Goal: Transaction & Acquisition: Purchase product/service

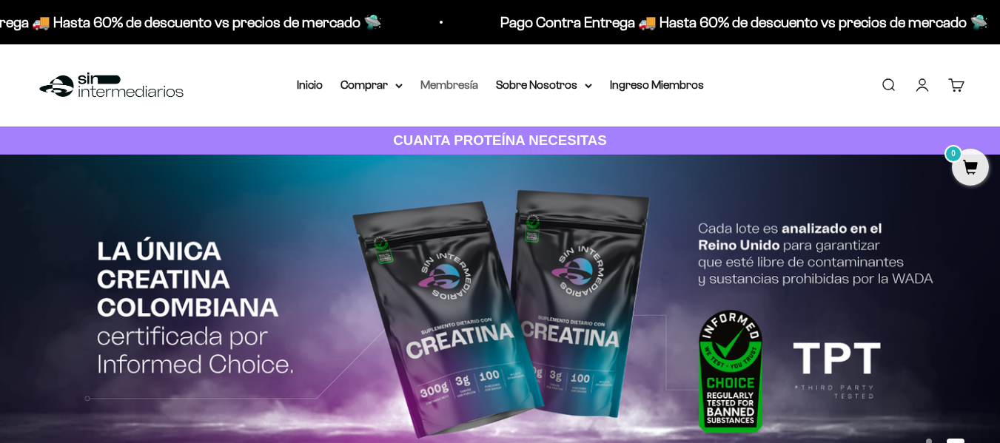
click at [465, 87] on link "Membresía" at bounding box center [449, 84] width 58 height 13
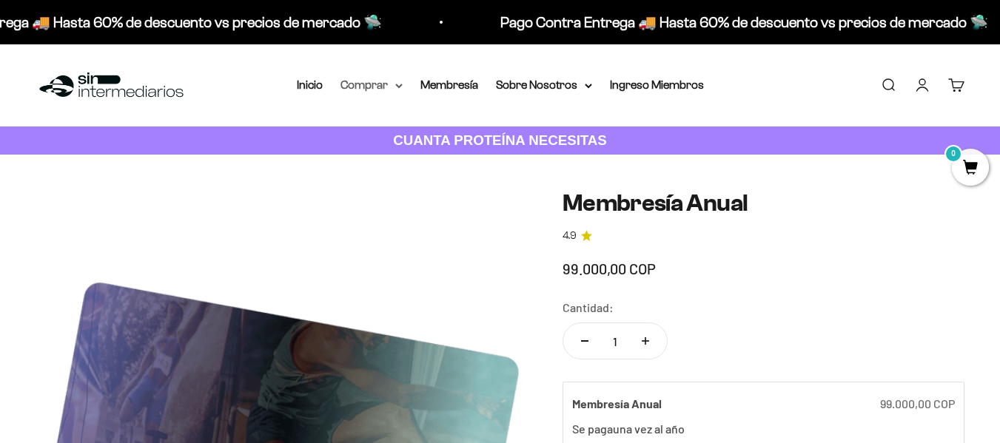
click at [369, 91] on summary "Comprar" at bounding box center [371, 84] width 62 height 19
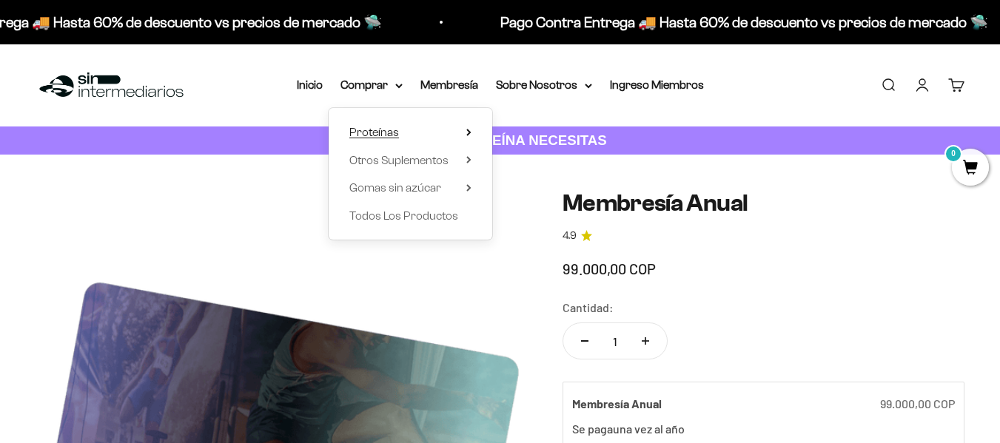
click at [389, 131] on span "Proteínas" at bounding box center [374, 132] width 50 height 13
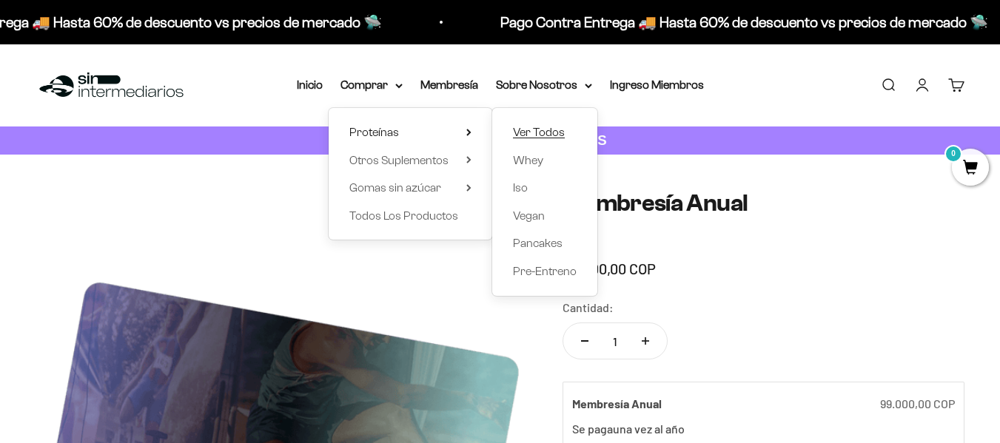
click at [537, 134] on span "Ver Todos" at bounding box center [539, 132] width 52 height 13
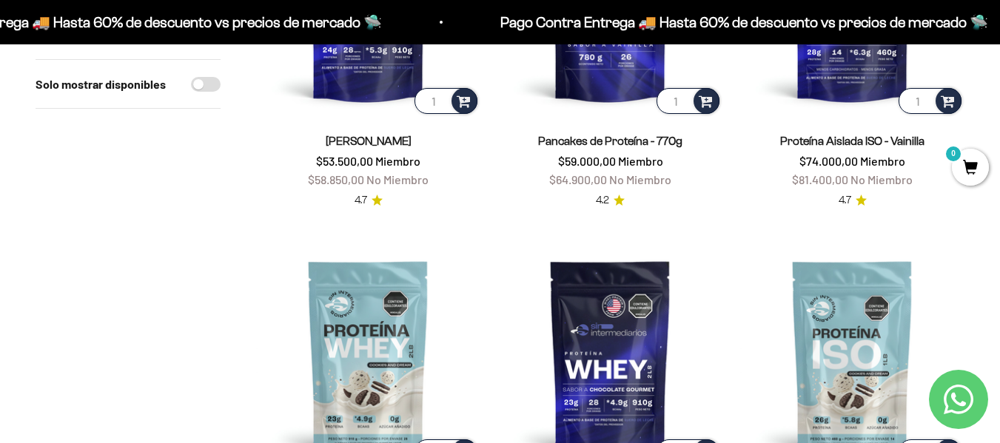
scroll to position [222, 0]
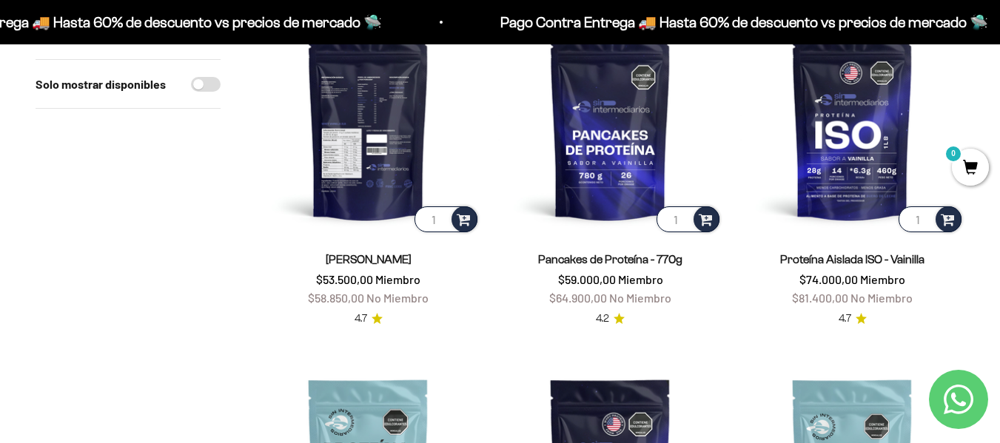
click at [350, 176] on img at bounding box center [368, 123] width 224 height 224
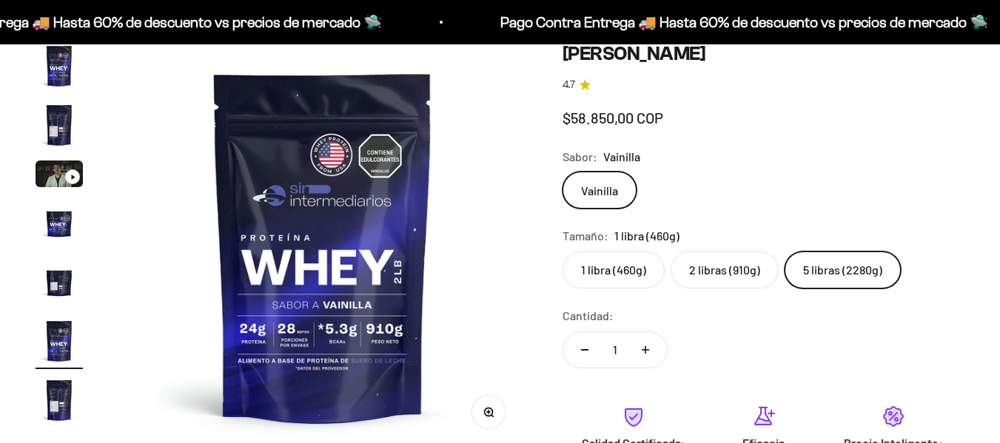
scroll to position [148, 0]
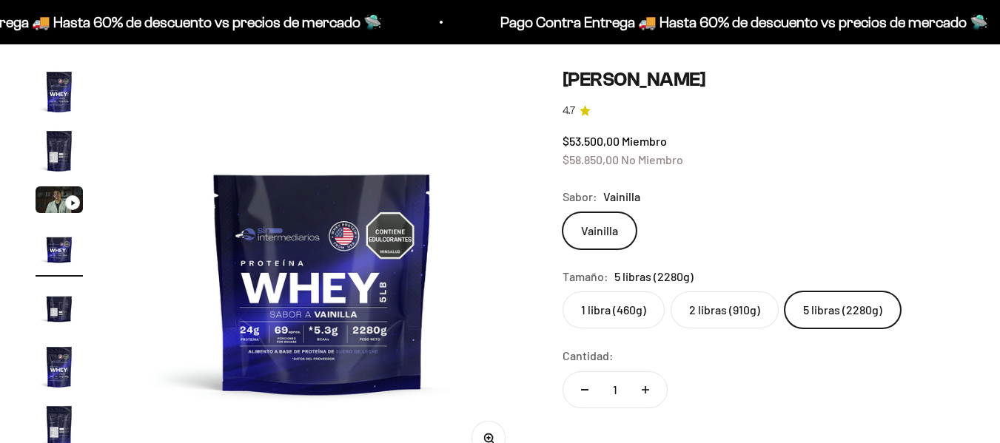
scroll to position [148, 0]
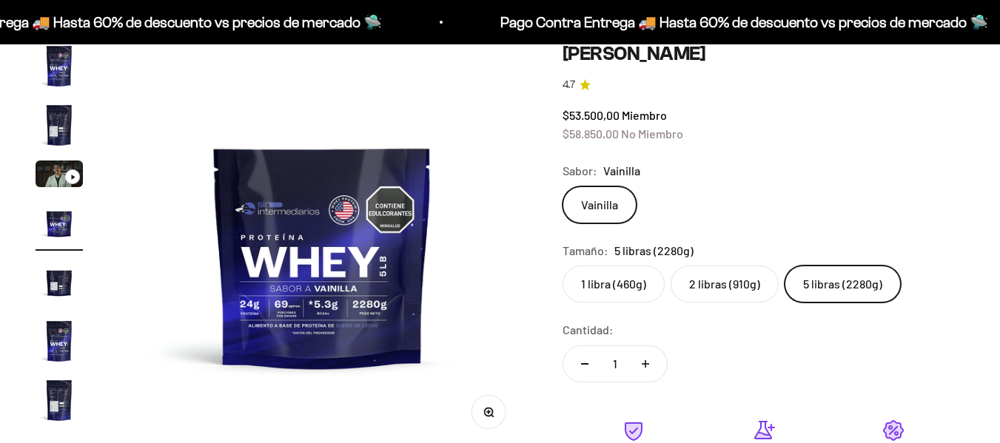
click at [619, 285] on label "1 libra (460g)" at bounding box center [614, 284] width 102 height 37
click at [563, 266] on input "1 libra (460g)" at bounding box center [562, 265] width 1 height 1
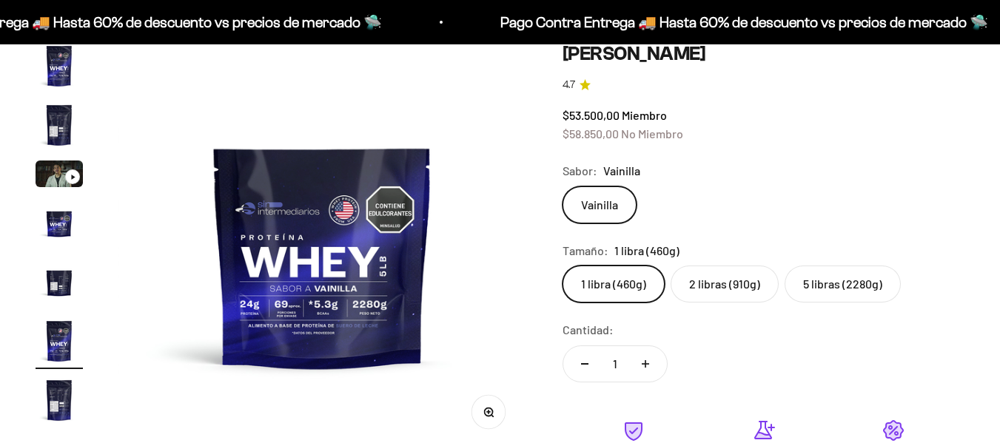
scroll to position [0, 2087]
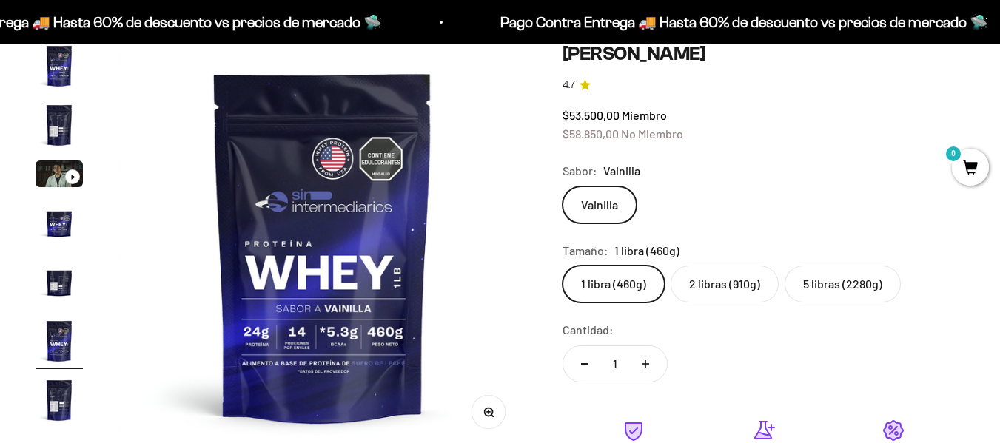
click at [716, 288] on label "2 libras (910g)" at bounding box center [725, 284] width 108 height 37
click at [563, 266] on input "2 libras (910g)" at bounding box center [562, 265] width 1 height 1
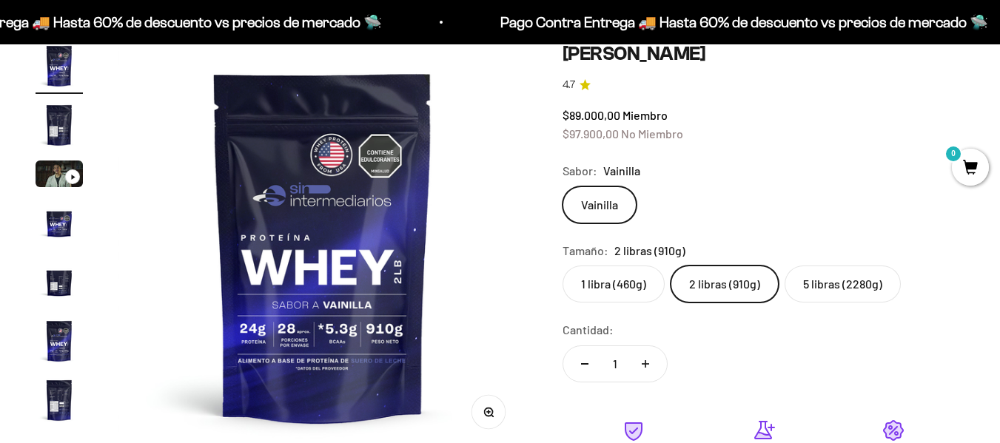
click at [838, 288] on label "5 libras (2280g)" at bounding box center [843, 284] width 116 height 37
click at [563, 266] on input "5 libras (2280g)" at bounding box center [562, 265] width 1 height 1
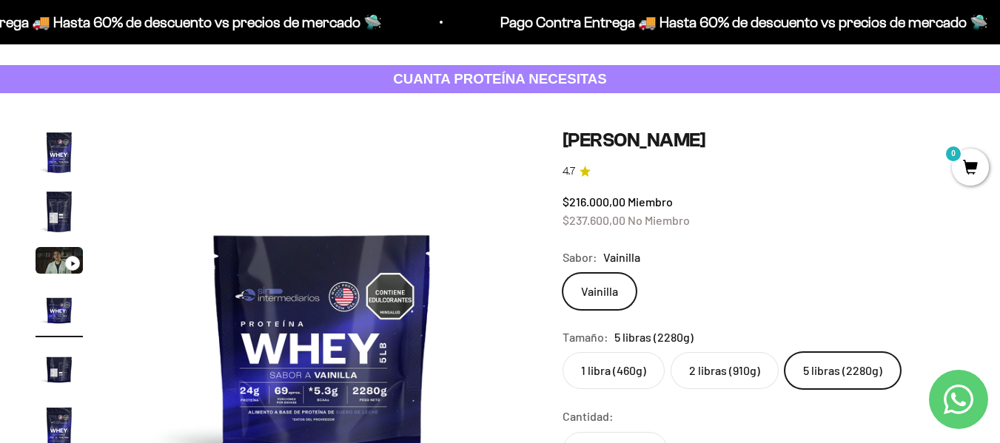
scroll to position [74, 0]
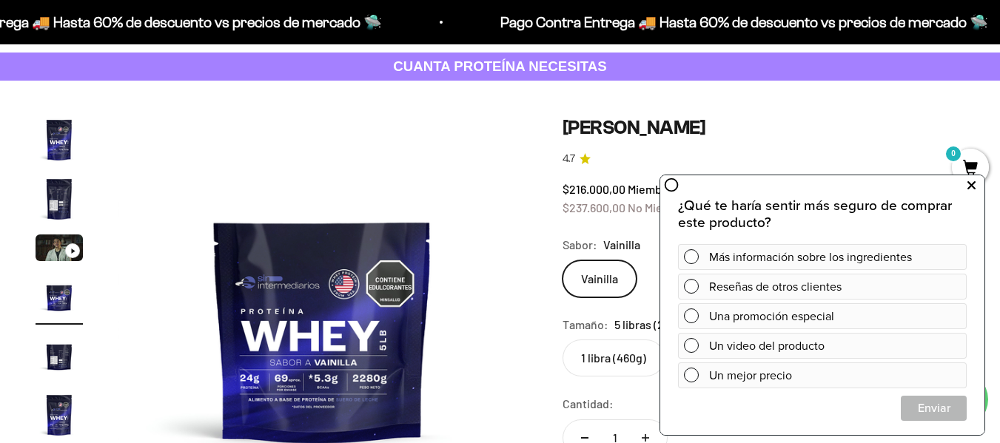
click at [974, 192] on icon at bounding box center [971, 185] width 8 height 19
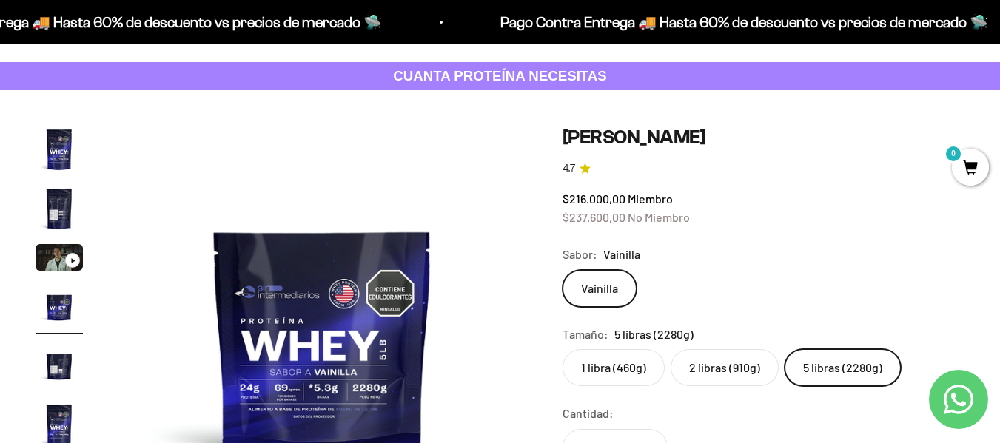
scroll to position [0, 0]
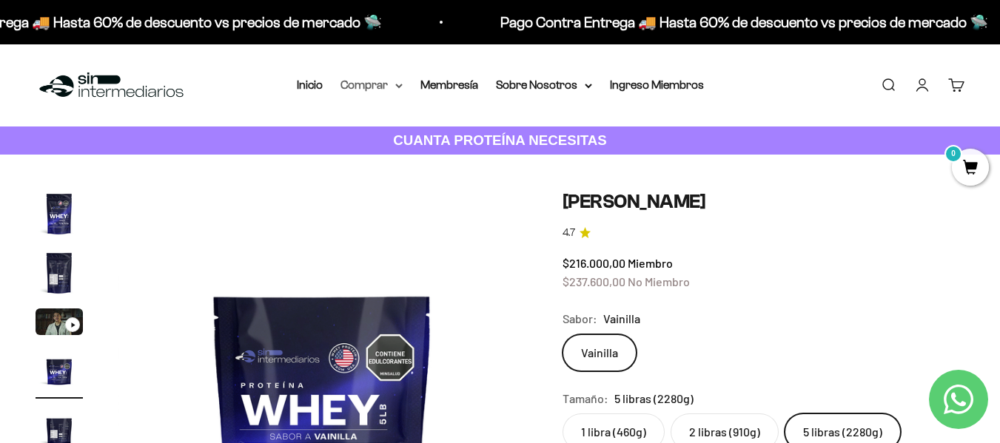
click at [383, 86] on summary "Comprar" at bounding box center [371, 84] width 62 height 19
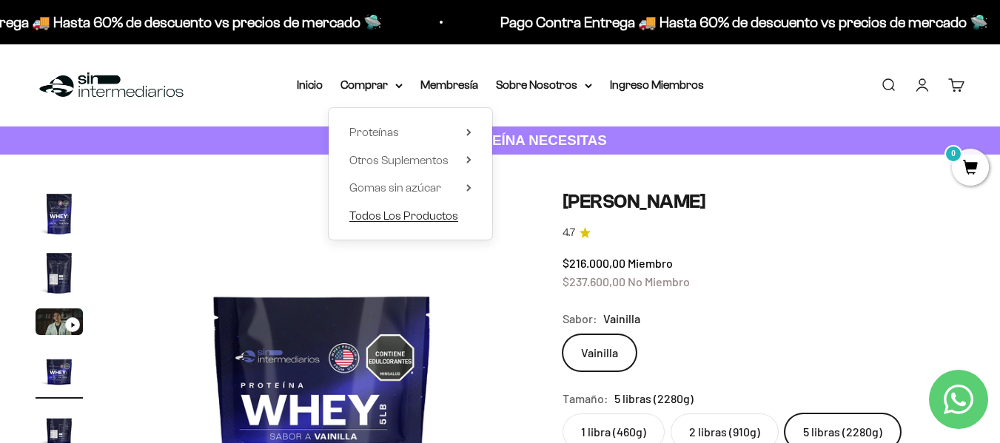
click at [401, 213] on span "Todos Los Productos" at bounding box center [403, 215] width 109 height 13
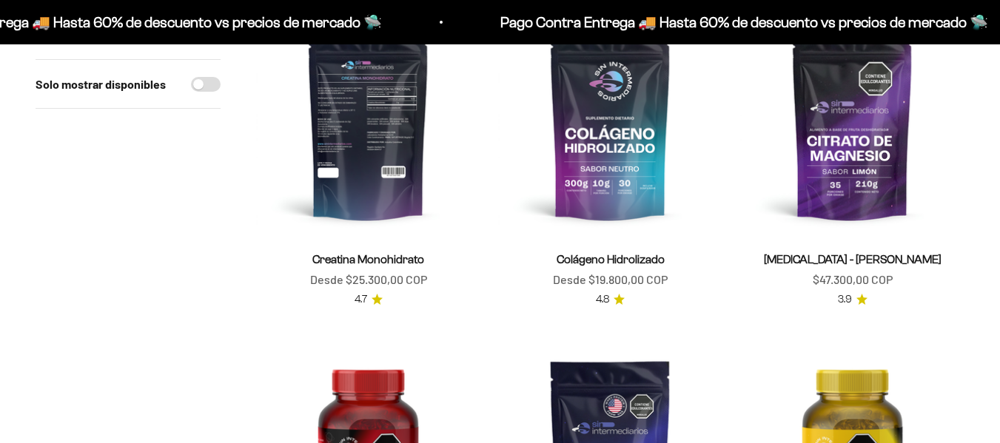
scroll to position [148, 0]
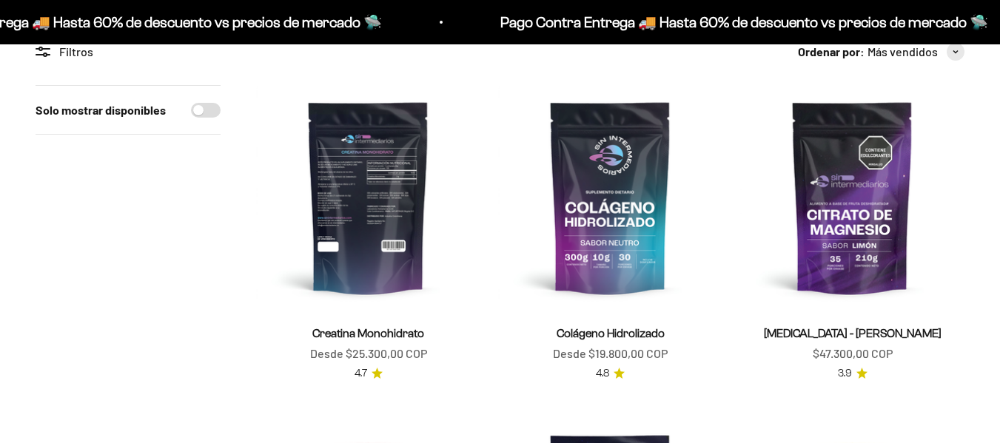
click at [375, 205] on img at bounding box center [368, 197] width 224 height 224
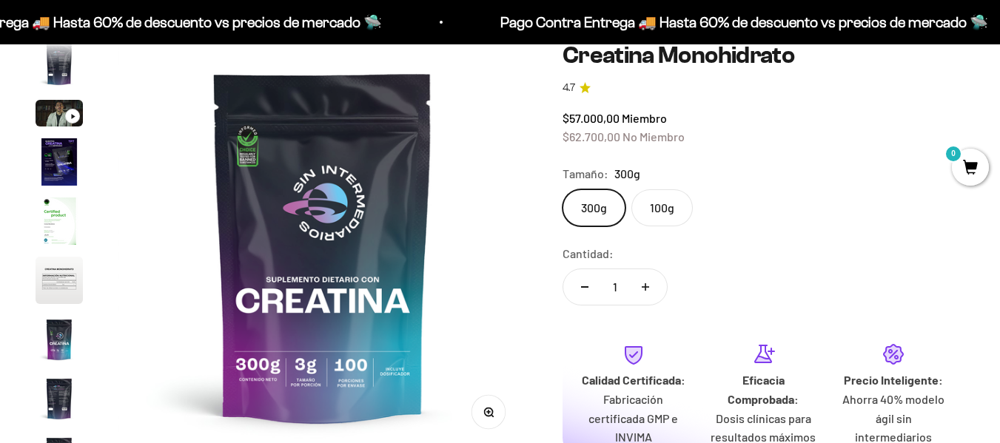
scroll to position [0, 3339]
click at [651, 289] on button "Aumentar cantidad" at bounding box center [645, 287] width 43 height 36
click at [586, 289] on button "Reducir cantidad" at bounding box center [584, 287] width 43 height 36
type input "1"
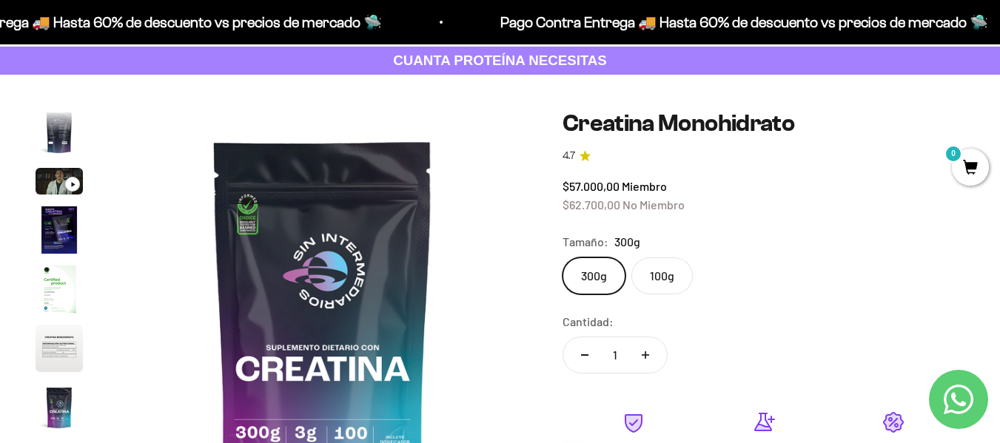
scroll to position [0, 0]
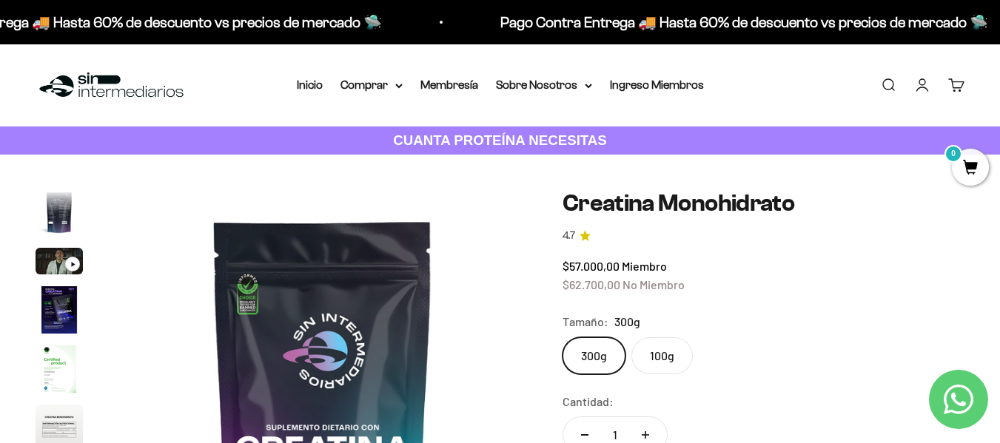
drag, startPoint x: 374, startPoint y: 87, endPoint x: 382, endPoint y: 98, distance: 13.8
click at [374, 87] on summary "Comprar" at bounding box center [371, 84] width 62 height 19
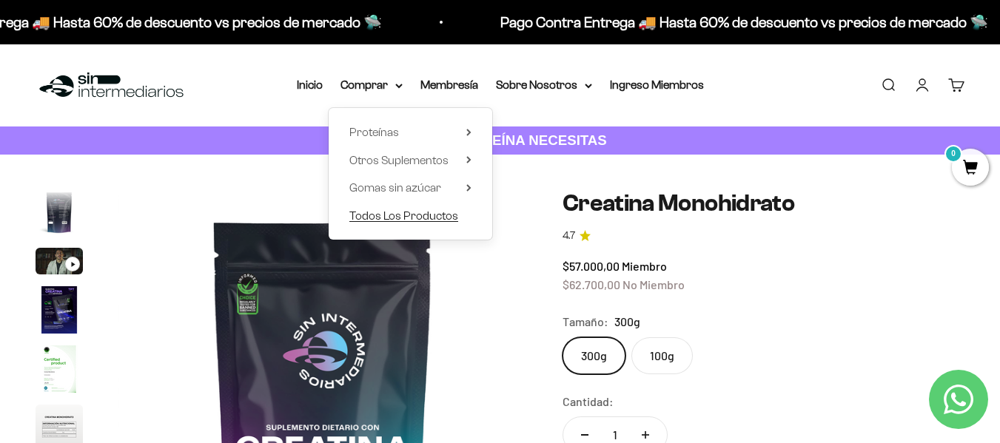
click at [398, 216] on span "Todos Los Productos" at bounding box center [403, 215] width 109 height 13
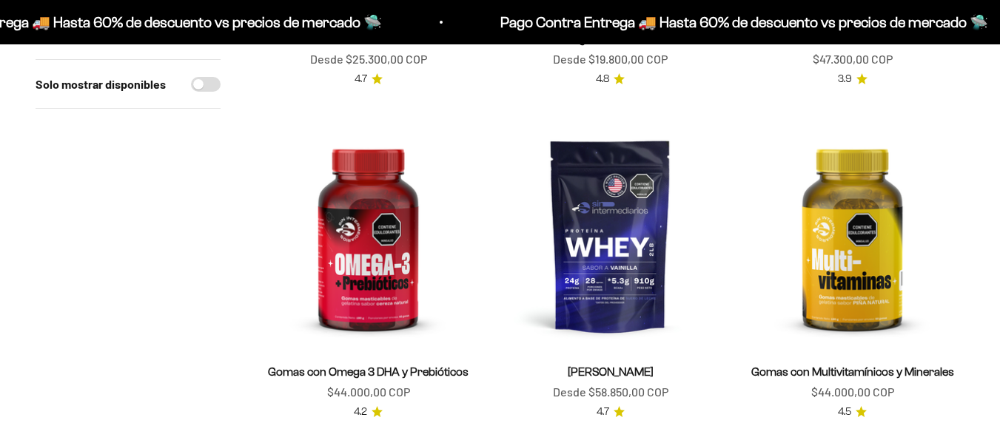
scroll to position [444, 0]
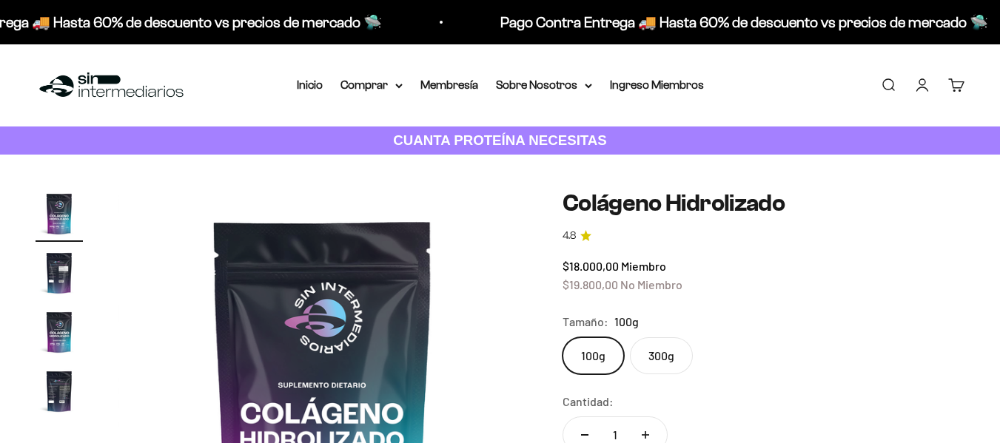
scroll to position [148, 0]
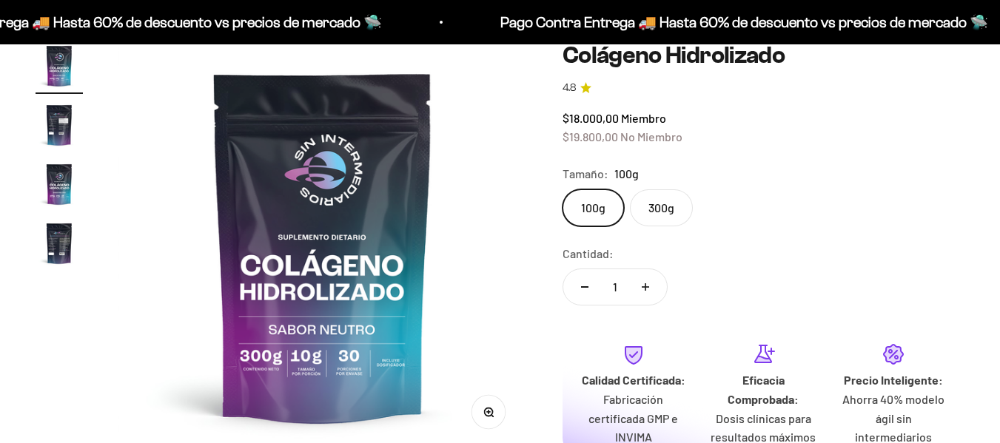
click at [683, 201] on label "300g" at bounding box center [661, 207] width 63 height 37
click at [563, 189] on input "300g" at bounding box center [562, 189] width 1 height 1
radio input "true"
click at [600, 210] on label "100g" at bounding box center [593, 207] width 61 height 37
click at [563, 189] on input "100g" at bounding box center [562, 189] width 1 height 1
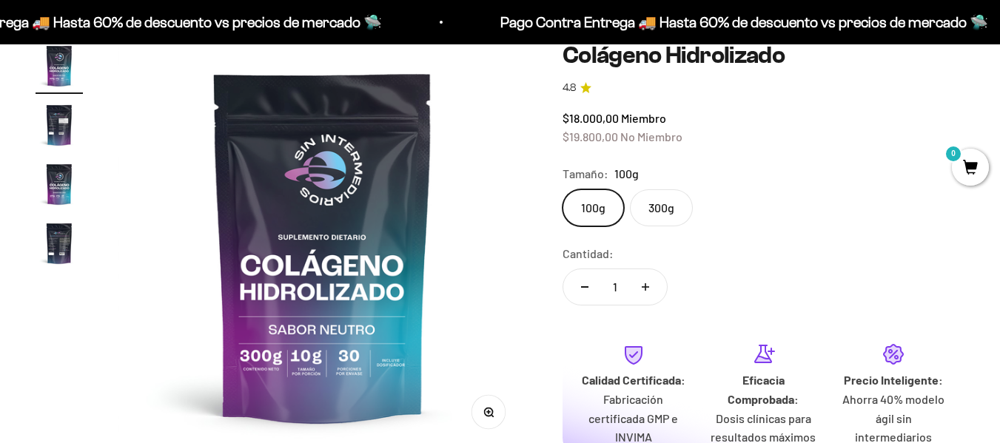
click at [659, 214] on label "300g" at bounding box center [661, 207] width 63 height 37
click at [563, 189] on input "300g" at bounding box center [562, 189] width 1 height 1
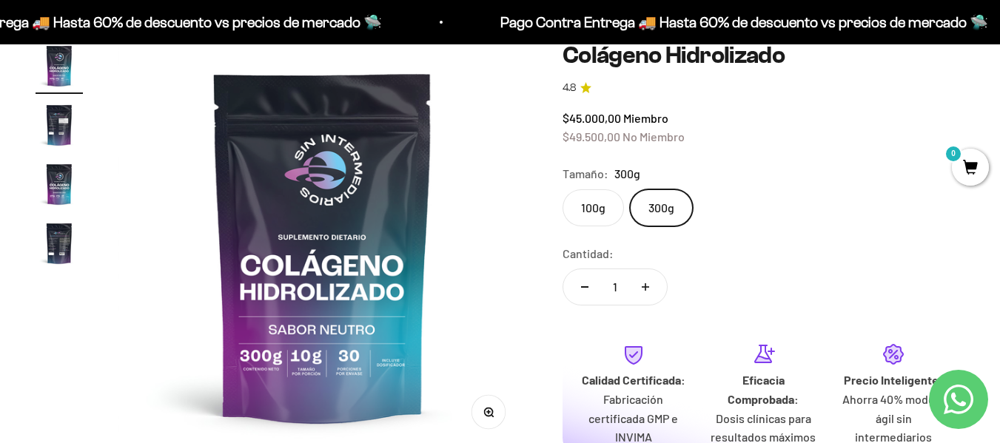
scroll to position [370, 0]
